Goal: Task Accomplishment & Management: Use online tool/utility

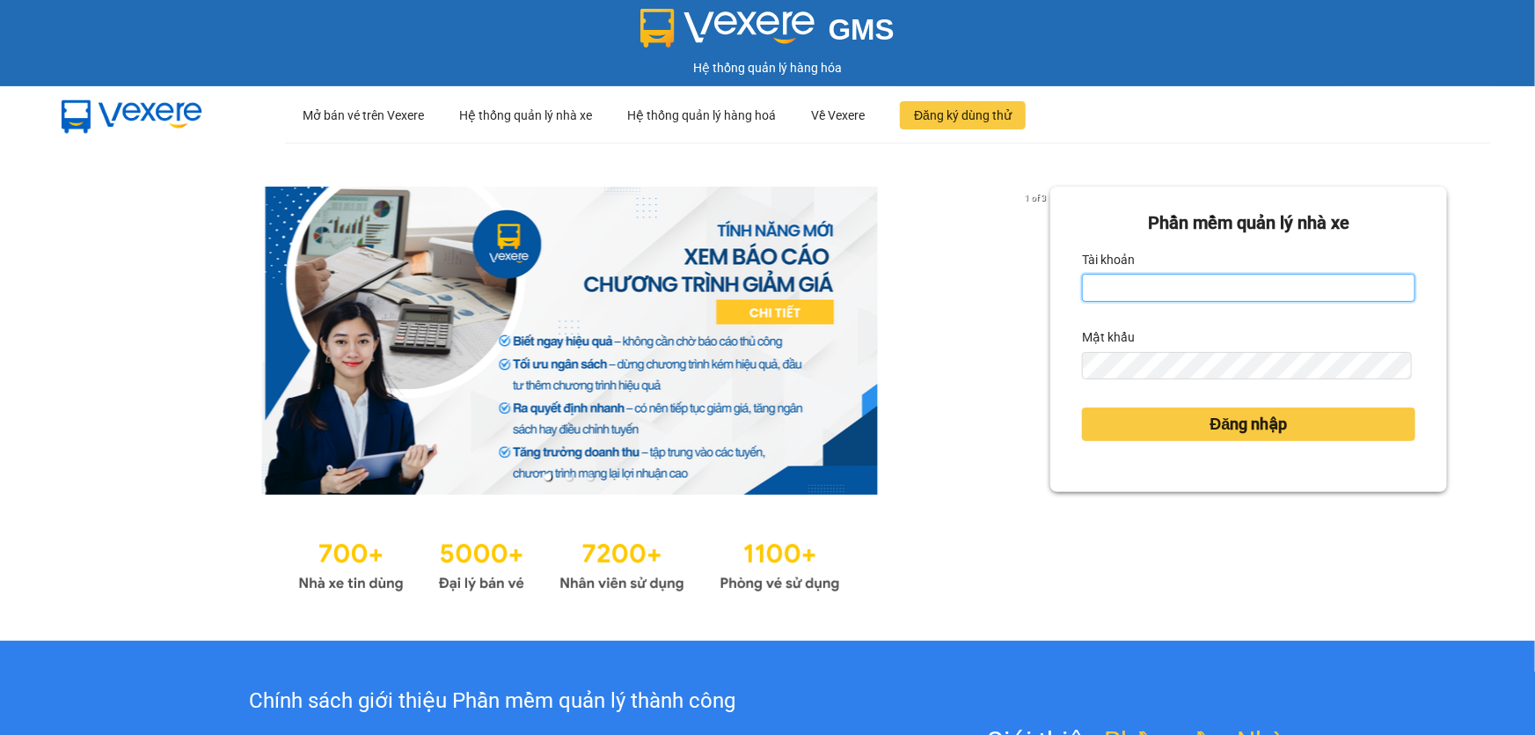
click at [1211, 291] on input "Tài khoản" at bounding box center [1248, 288] width 333 height 28
type input "ngacd.ct"
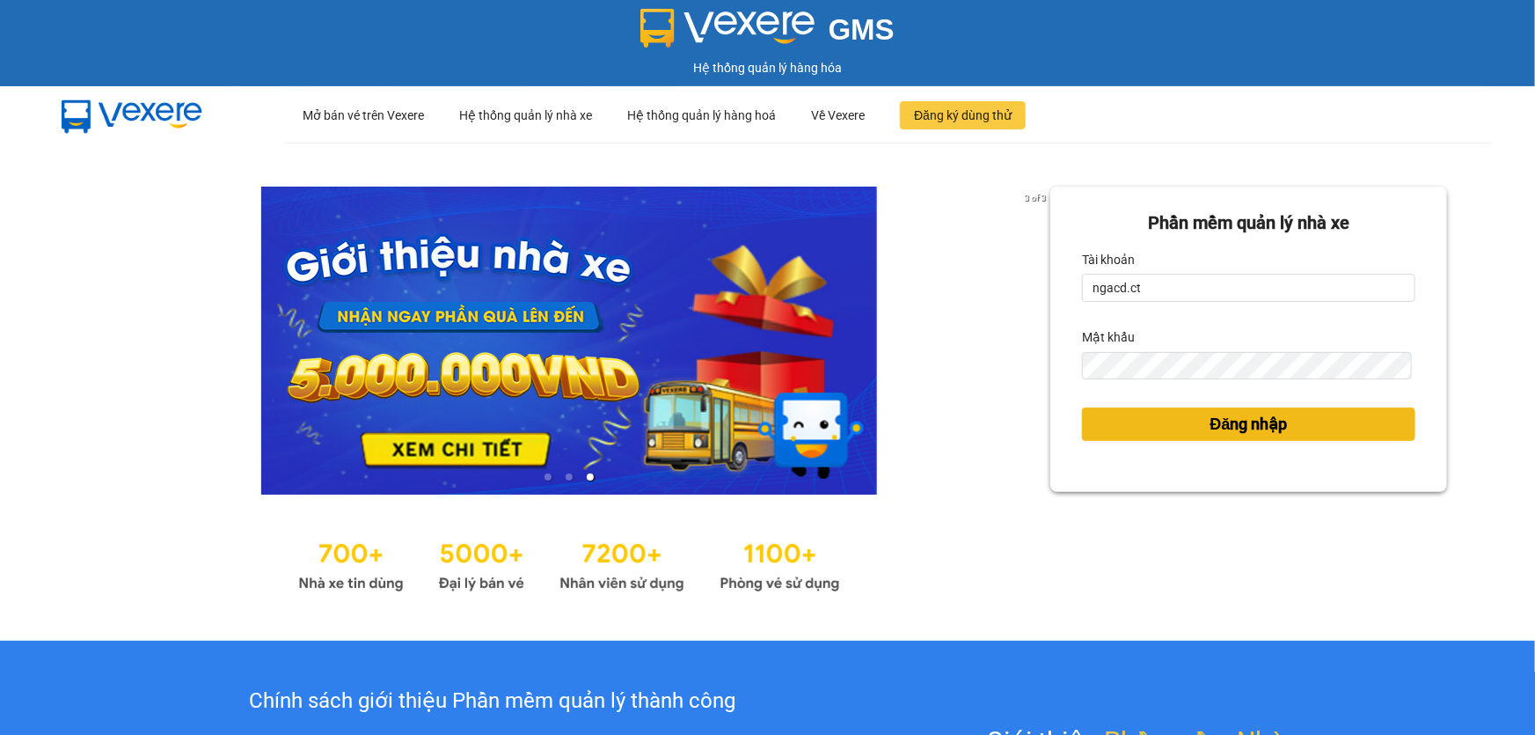
click at [1211, 415] on span "Đăng nhập" at bounding box center [1249, 424] width 77 height 25
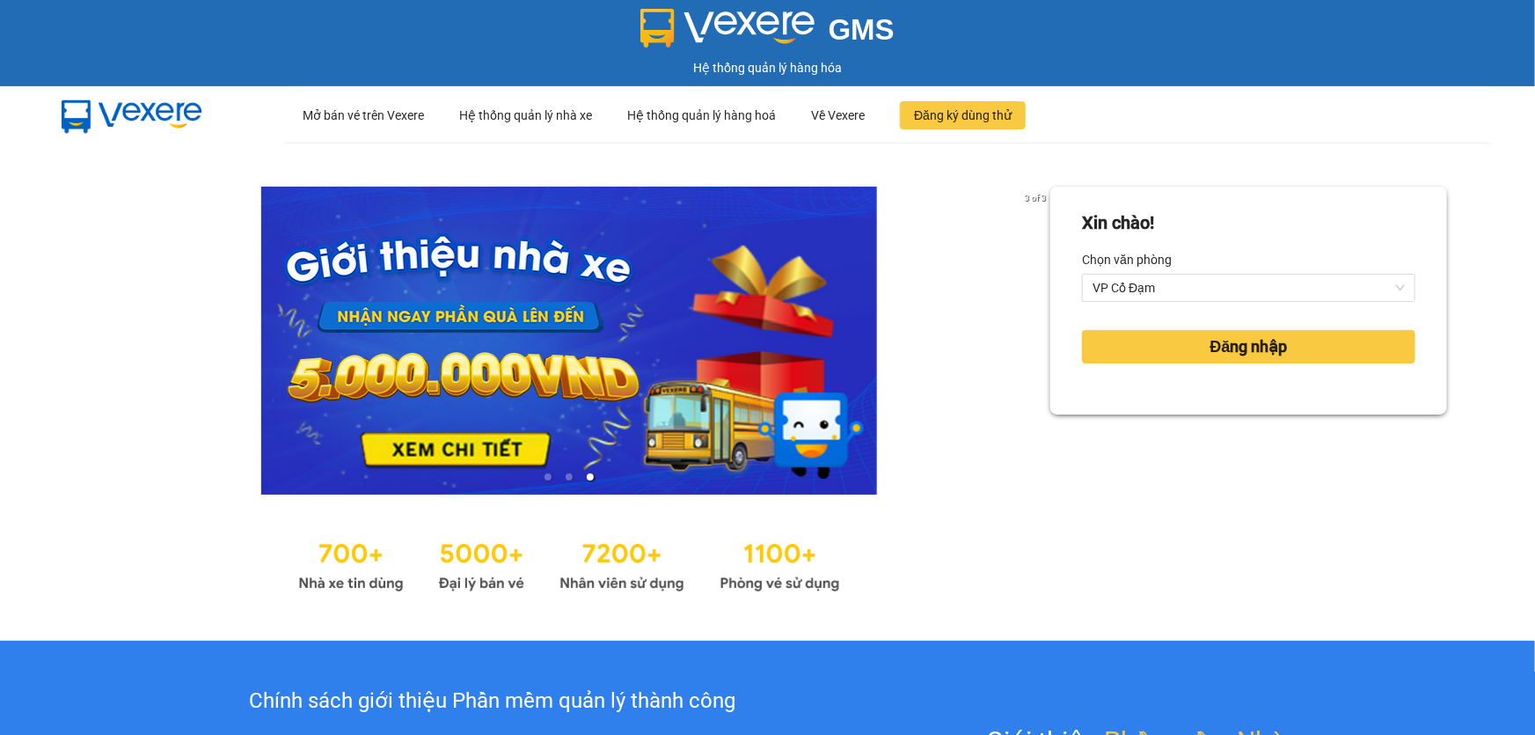
click at [1235, 430] on div "Xin chào! Chọn văn phòng VP Cổ Đạm Đăng nhập" at bounding box center [1248, 392] width 397 height 410
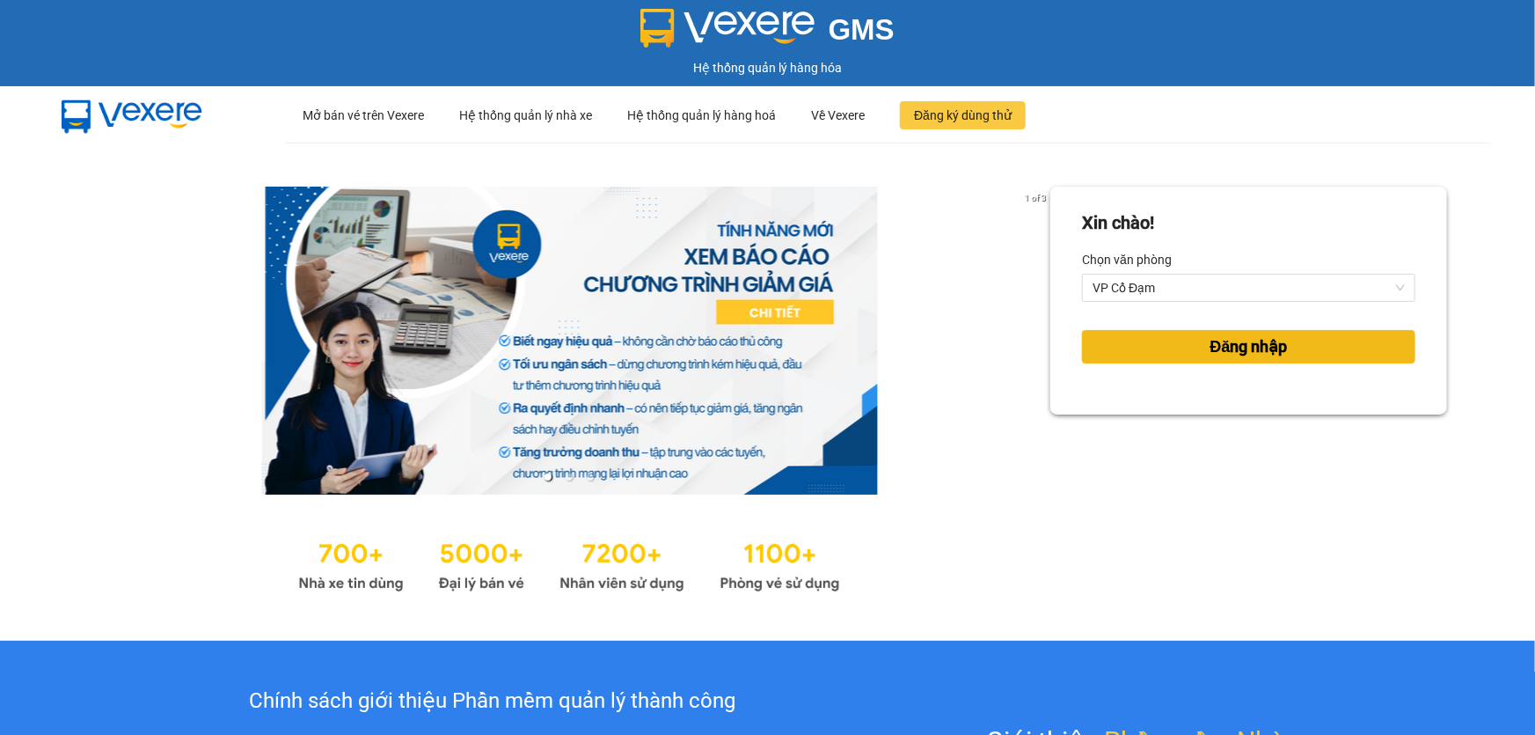
click at [1241, 347] on span "Đăng nhập" at bounding box center [1249, 346] width 77 height 25
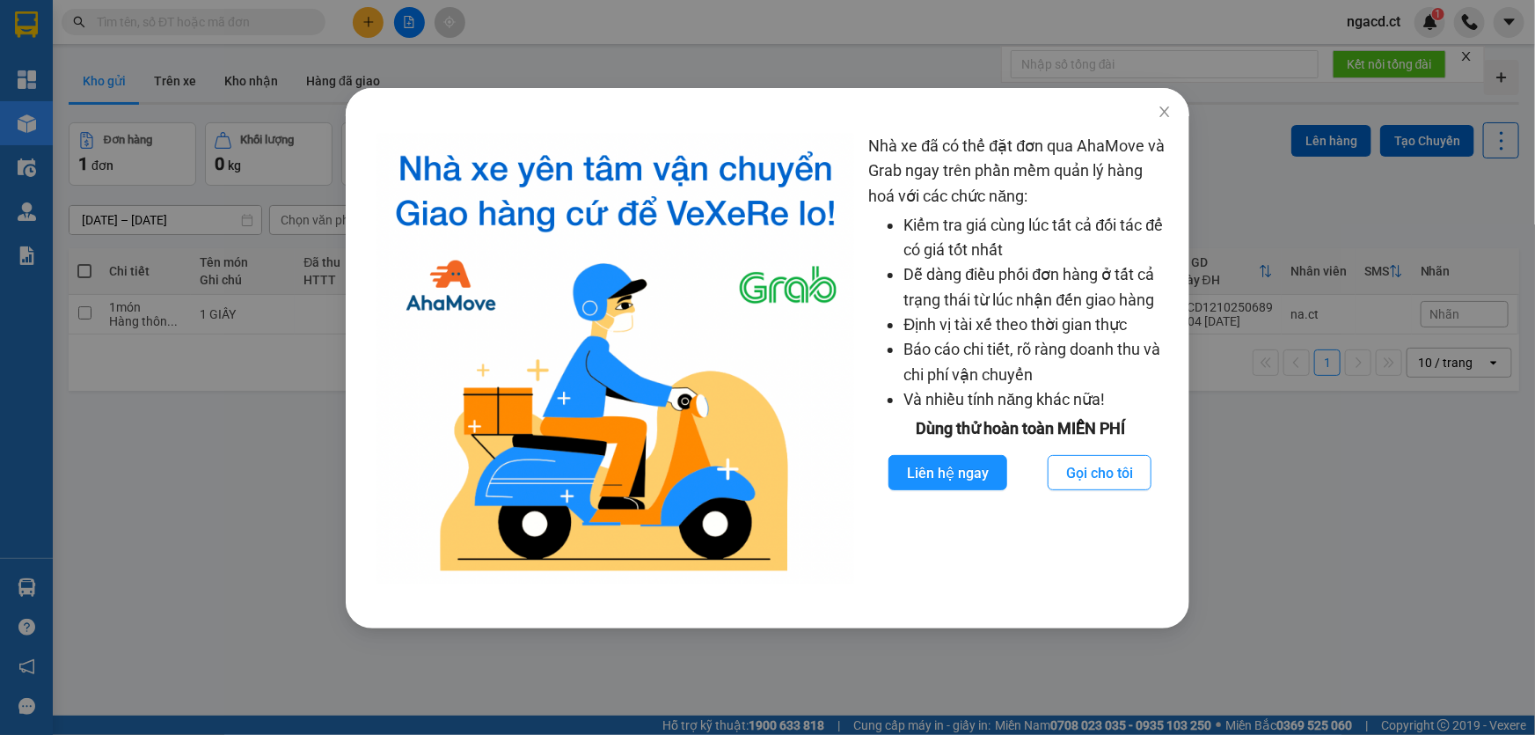
click at [1312, 448] on div "Nhà xe đã có thể đặt đơn qua AhaMove và Grab ngay trên phần mềm quản lý hàng ho…" at bounding box center [767, 367] width 1535 height 735
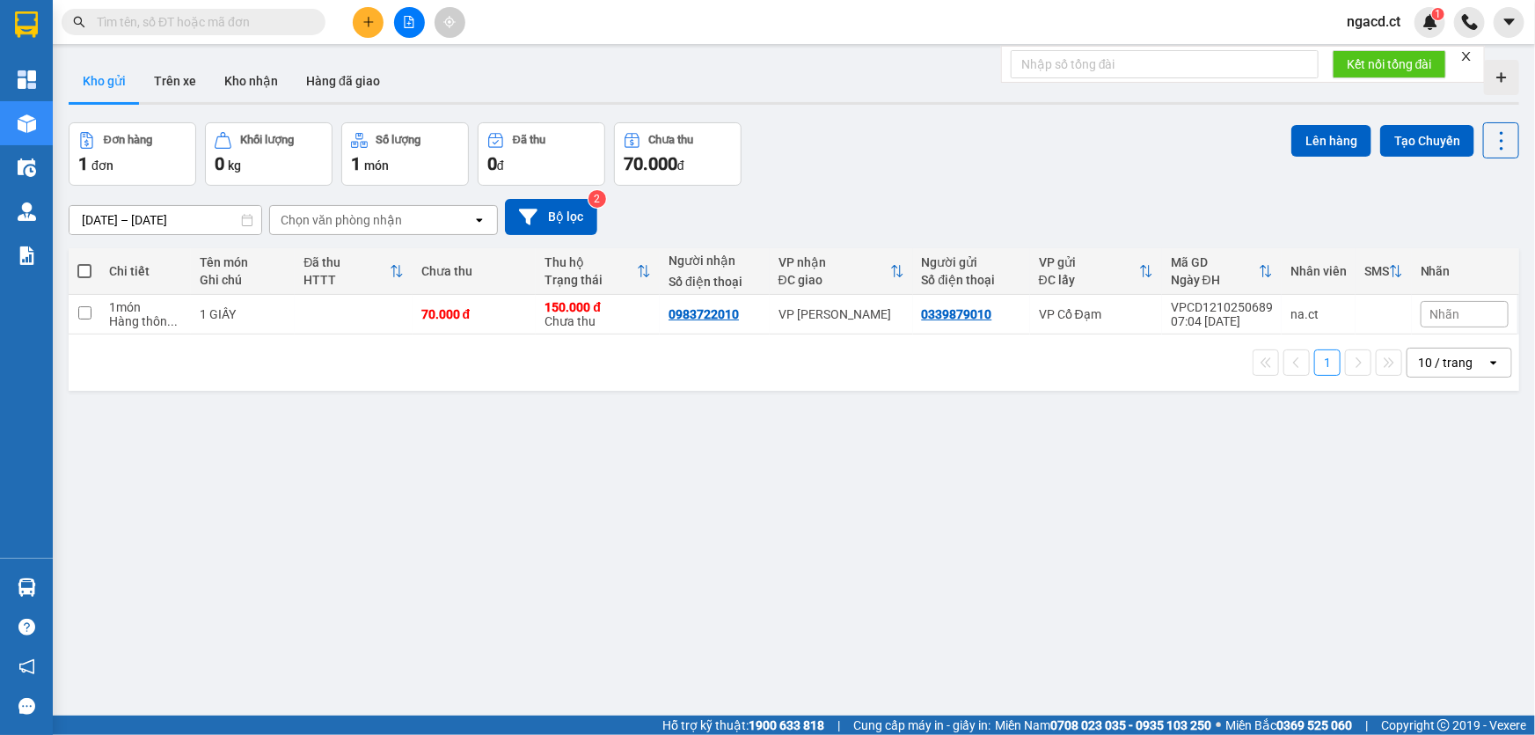
click at [249, 21] on input "text" at bounding box center [201, 21] width 208 height 19
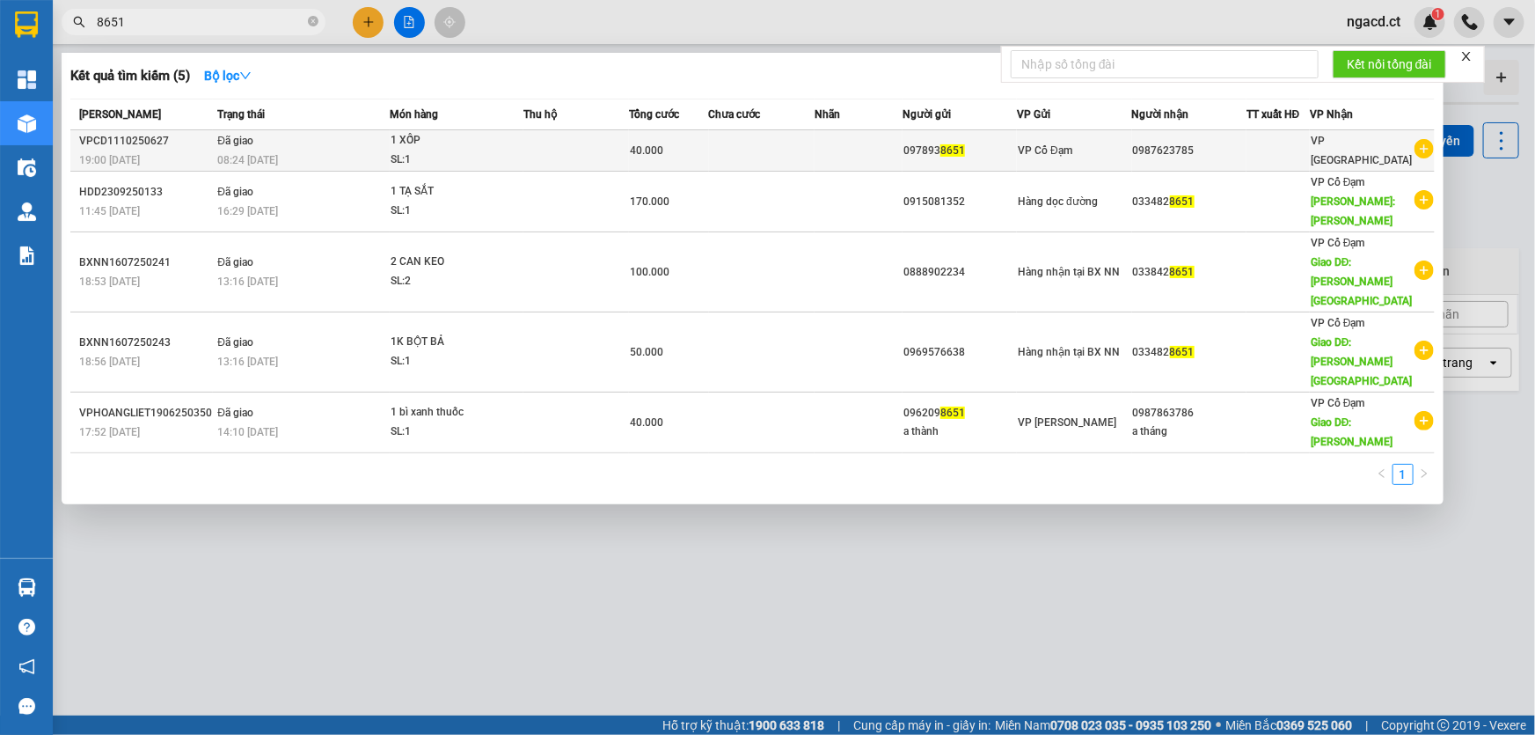
type input "8651"
click at [883, 149] on td at bounding box center [859, 150] width 88 height 41
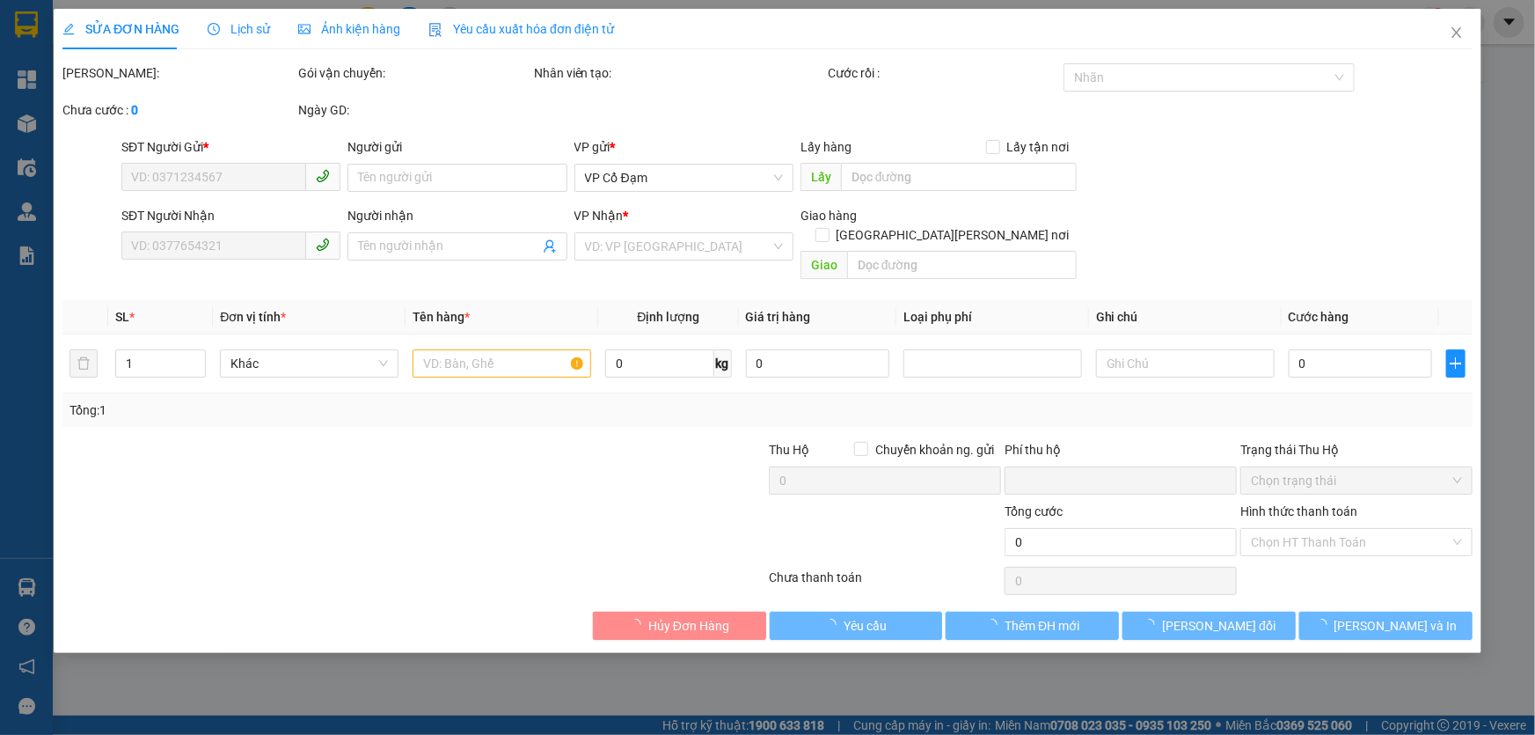
type input "0978938651"
type input "0987623785"
type input "0"
type input "40.000"
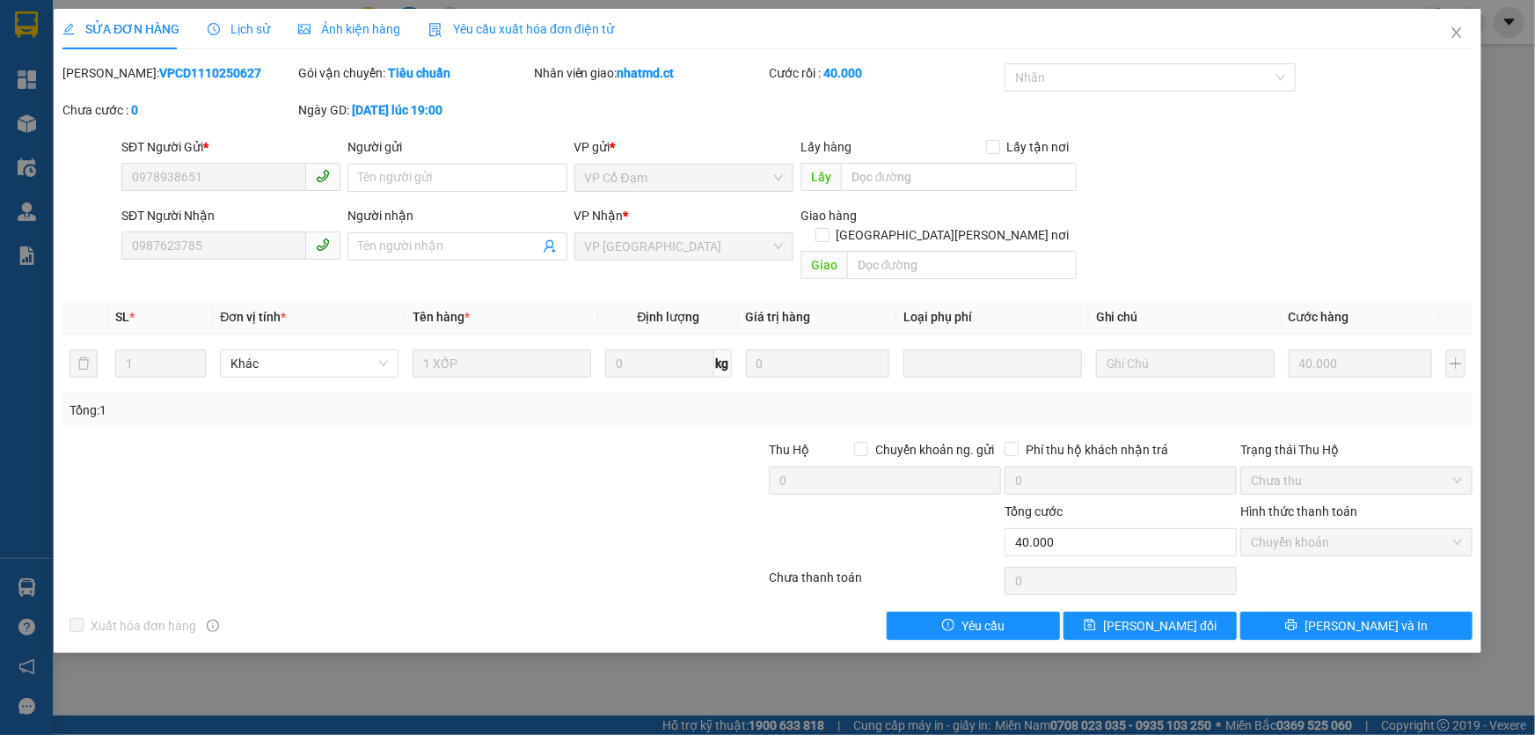
click at [255, 33] on span "Lịch sử" at bounding box center [239, 29] width 62 height 14
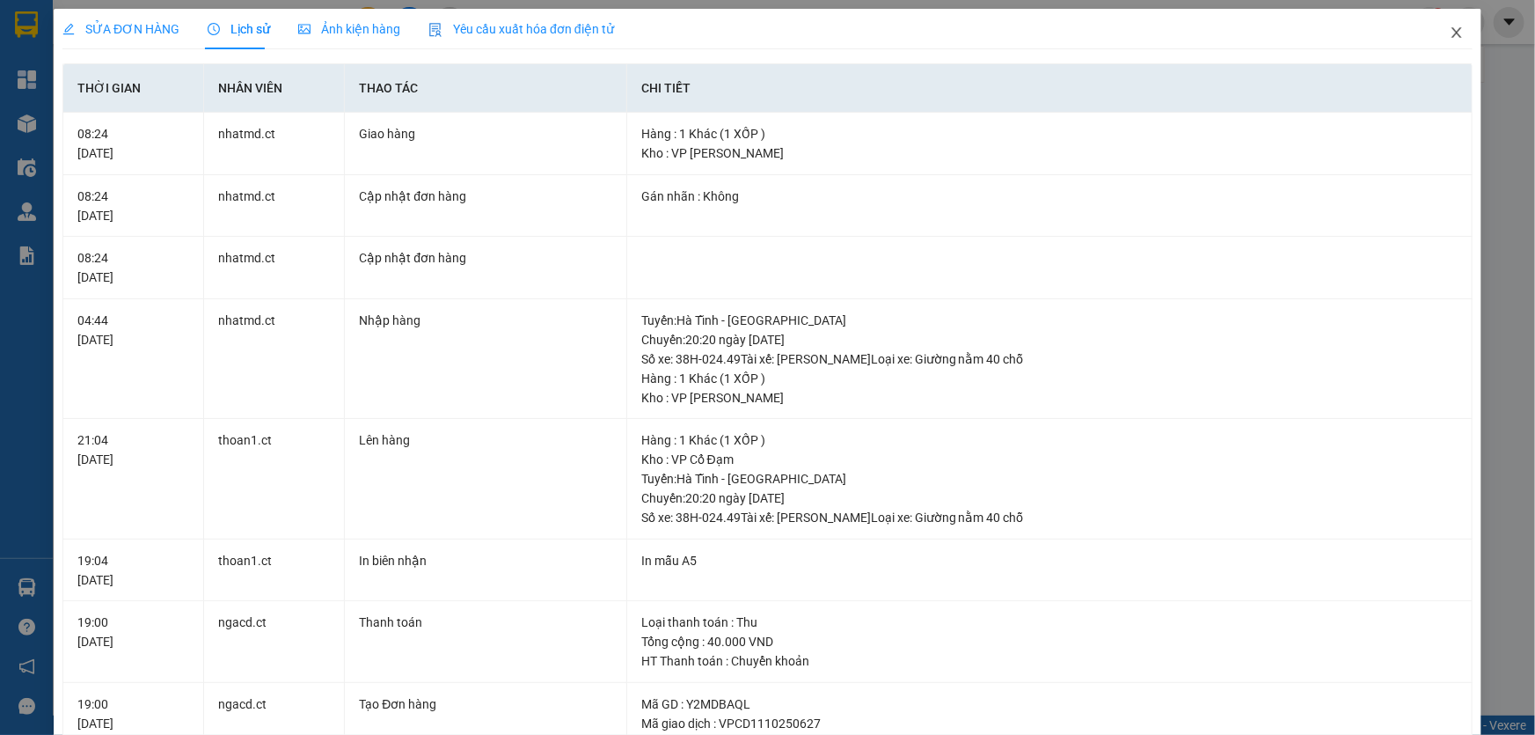
click at [1452, 28] on icon "close" at bounding box center [1457, 32] width 10 height 11
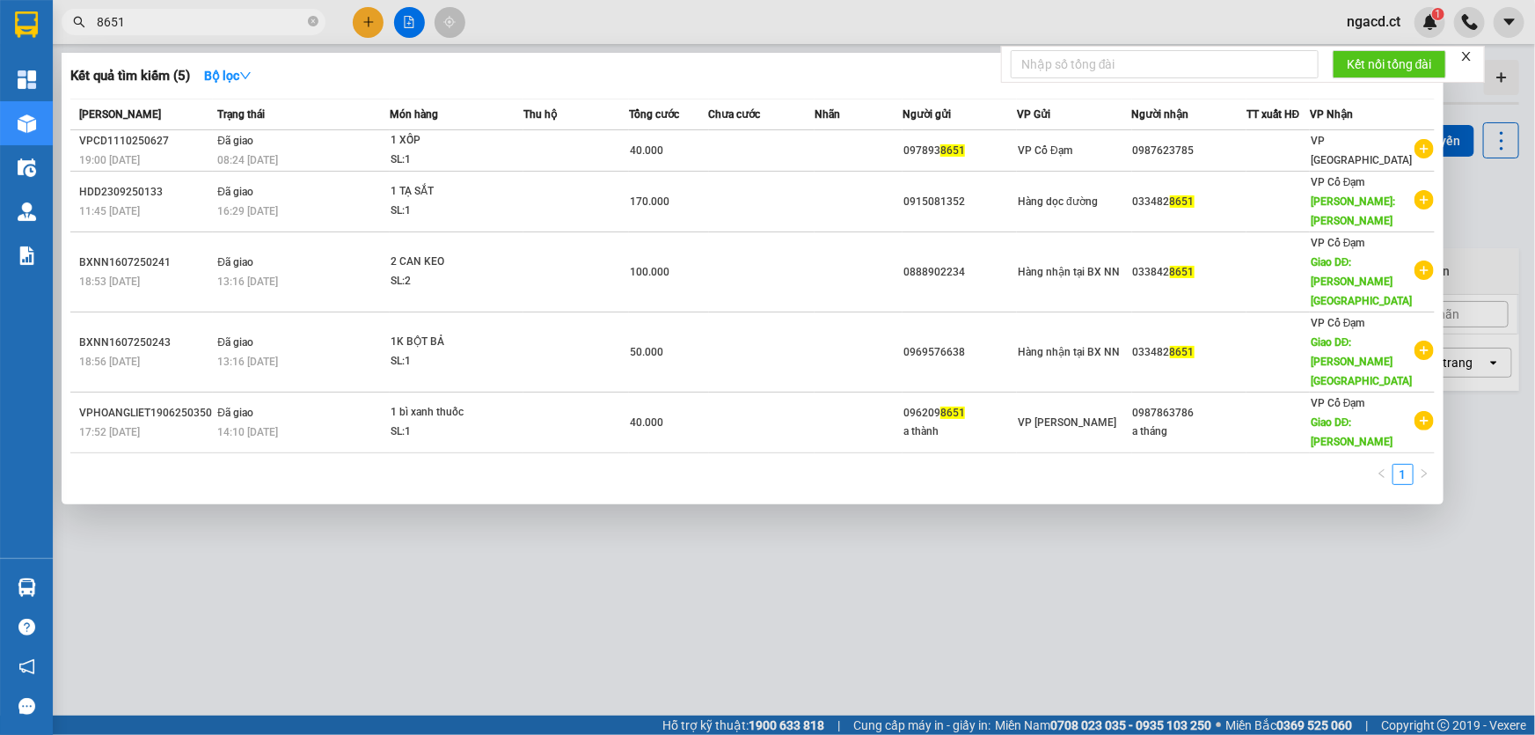
click at [185, 20] on input "8651" at bounding box center [201, 21] width 208 height 19
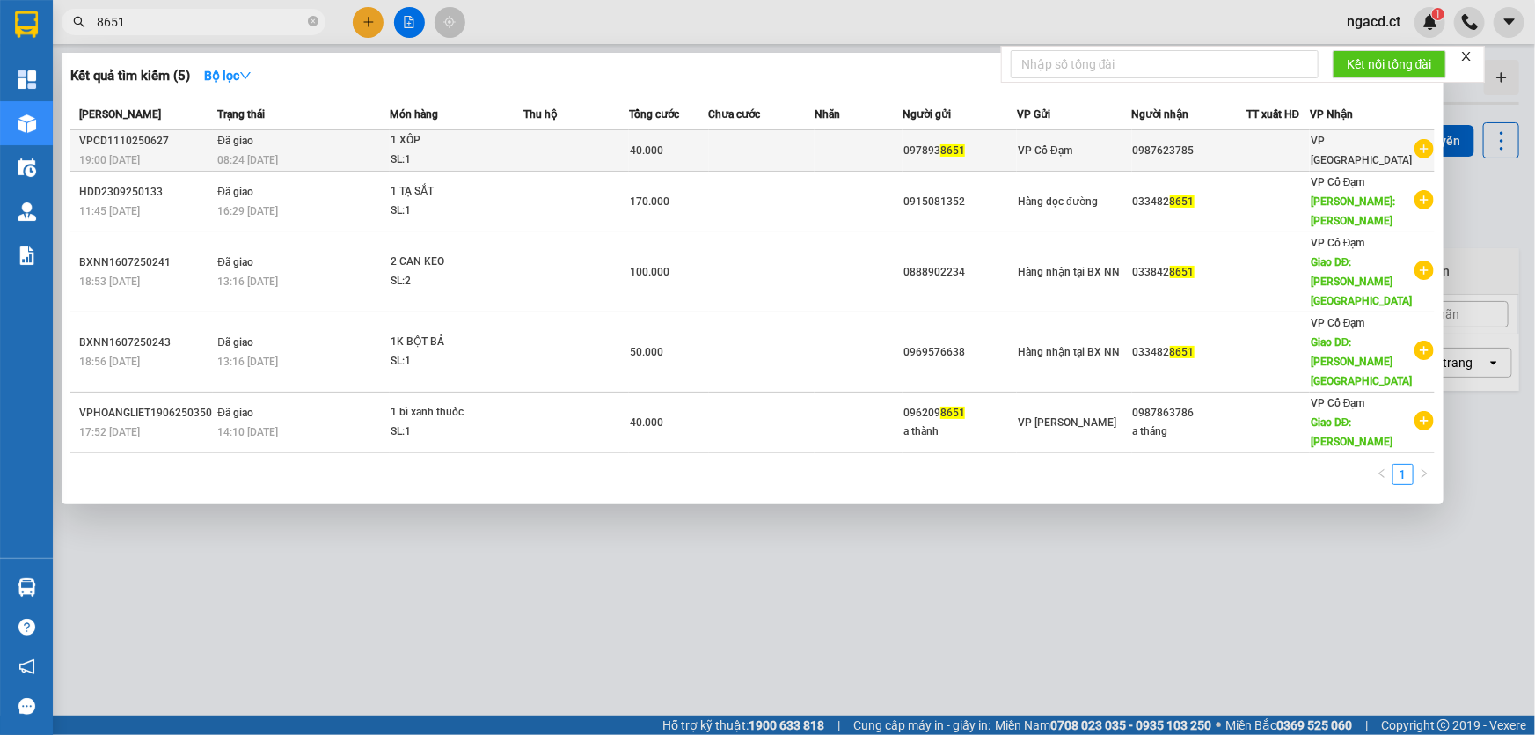
click at [1120, 149] on div "VP Cổ Đạm" at bounding box center [1074, 150] width 113 height 19
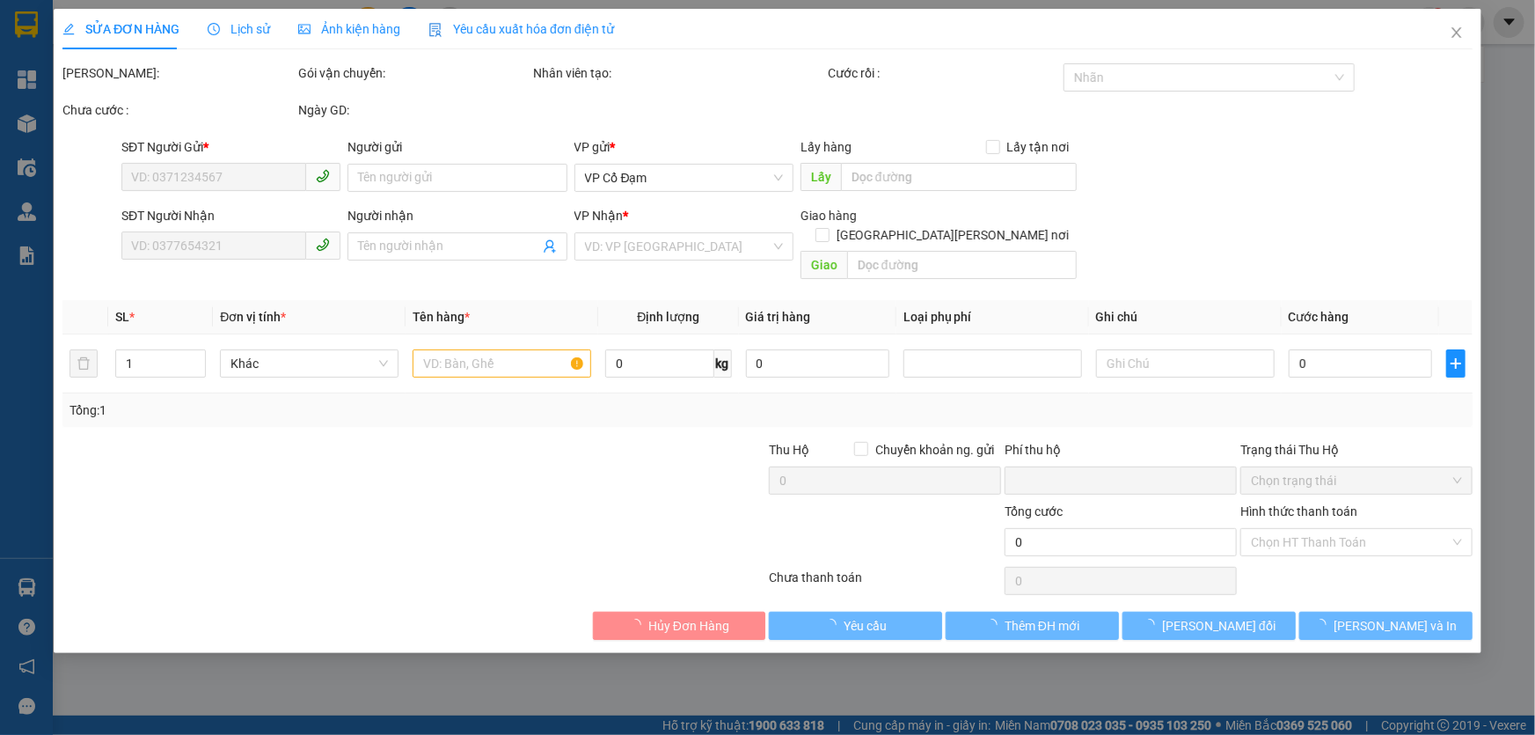
type input "0978938651"
type input "0987623785"
type input "0"
type input "40.000"
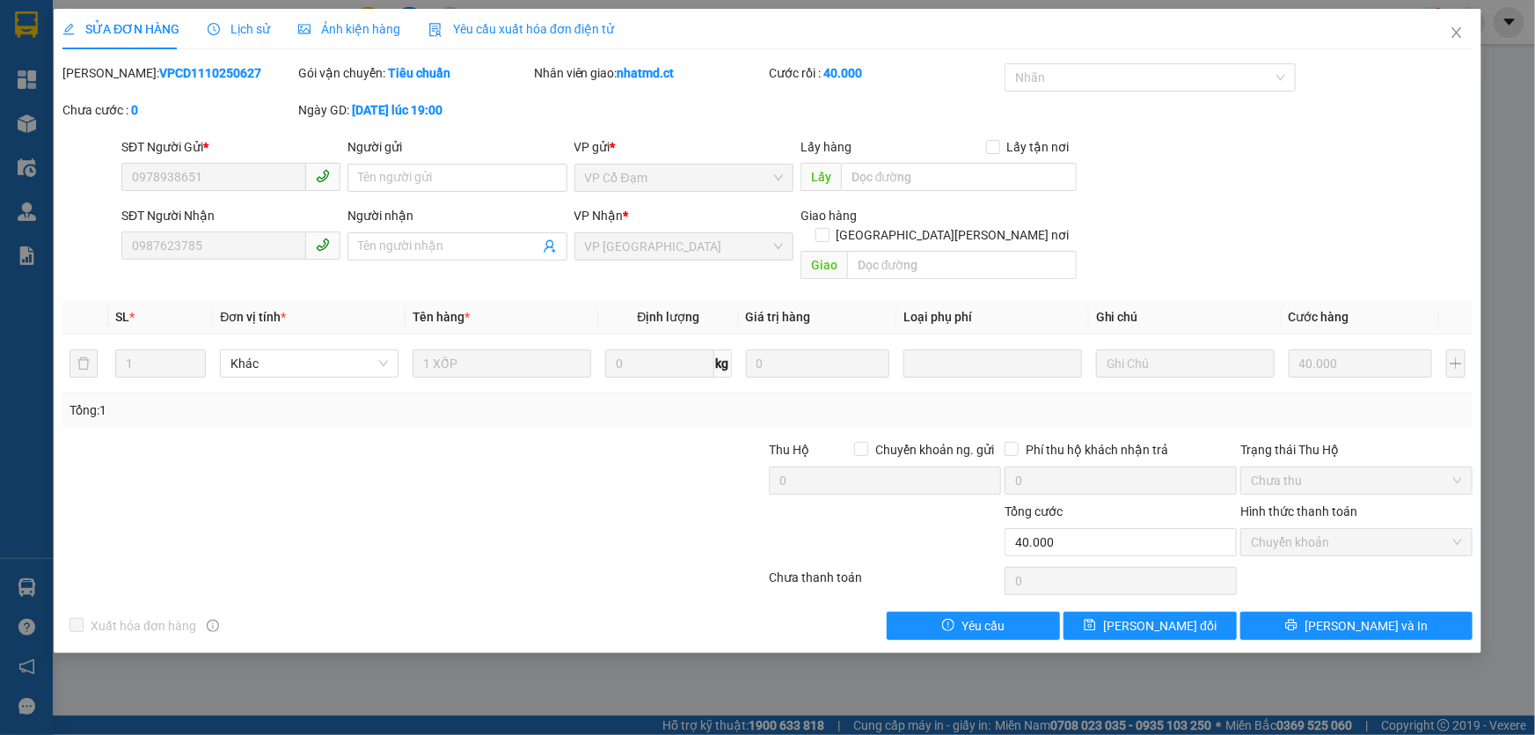
click at [247, 27] on span "Lịch sử" at bounding box center [239, 29] width 62 height 14
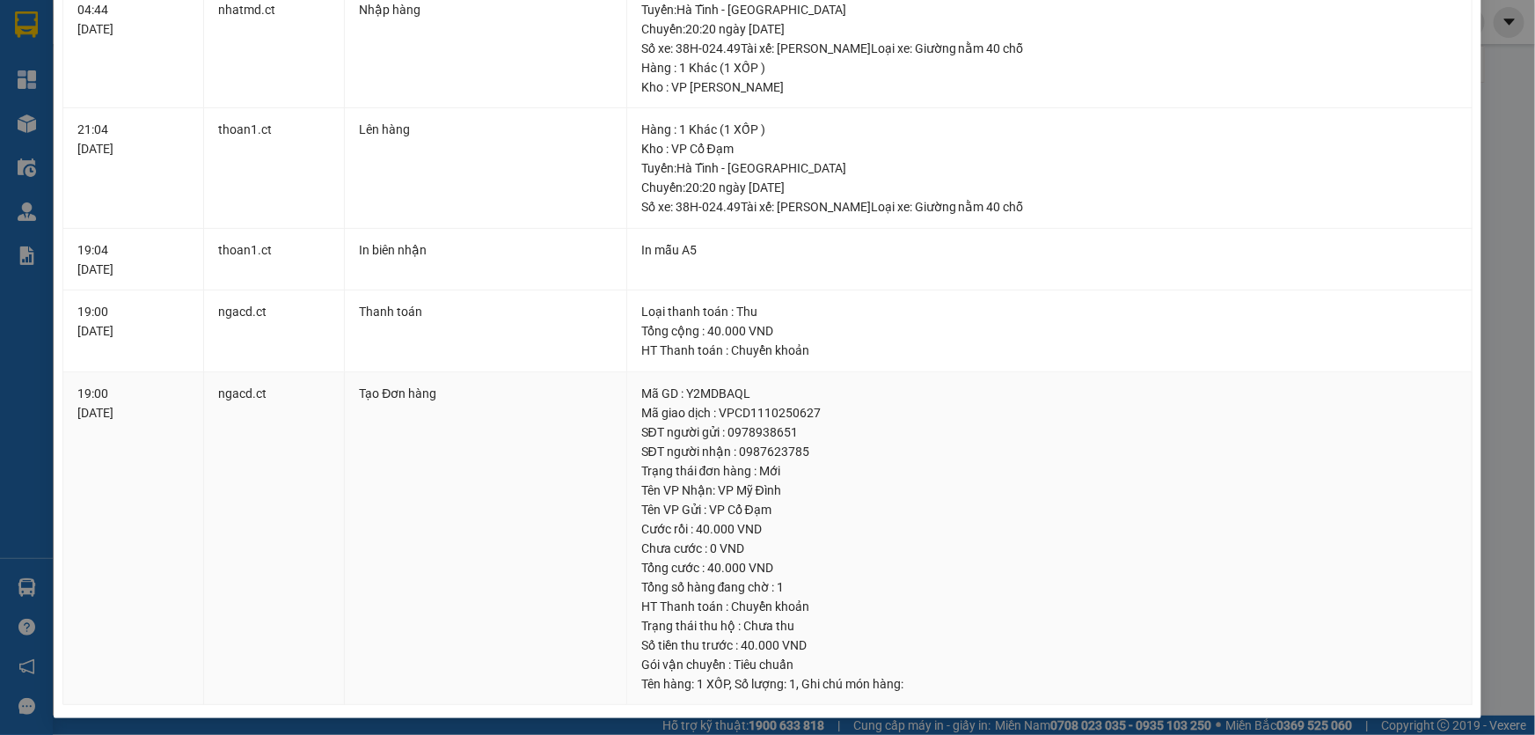
scroll to position [313, 0]
